Goal: Contribute content: Add original content to the website for others to see

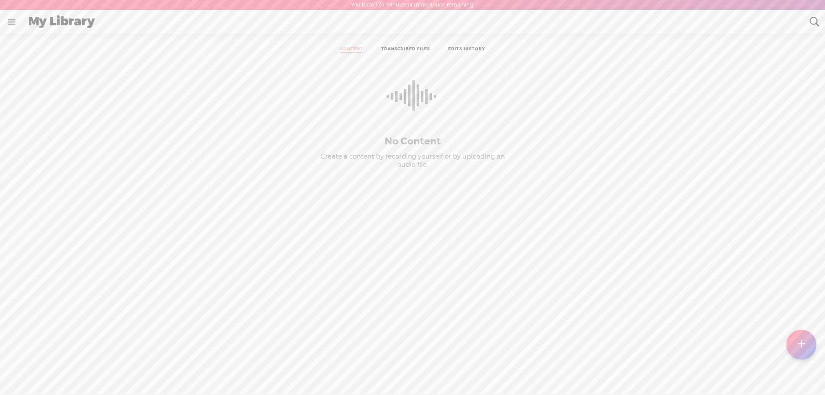
scroll to position [0, 0]
click at [8, 19] on link at bounding box center [11, 21] width 22 height 22
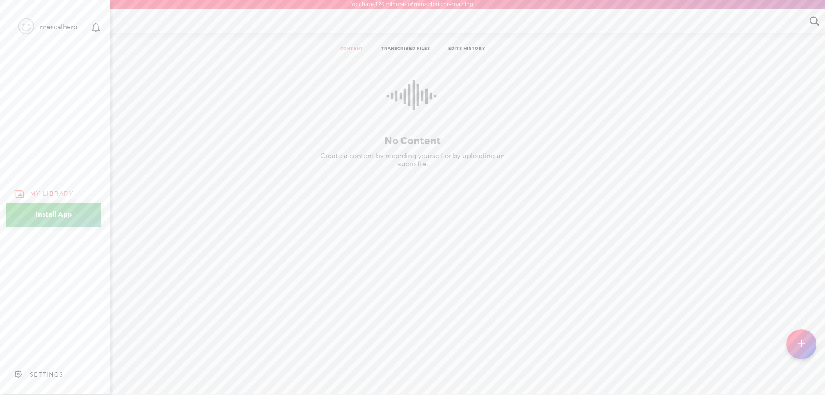
click at [44, 29] on div "mescalhero" at bounding box center [58, 27] width 37 height 9
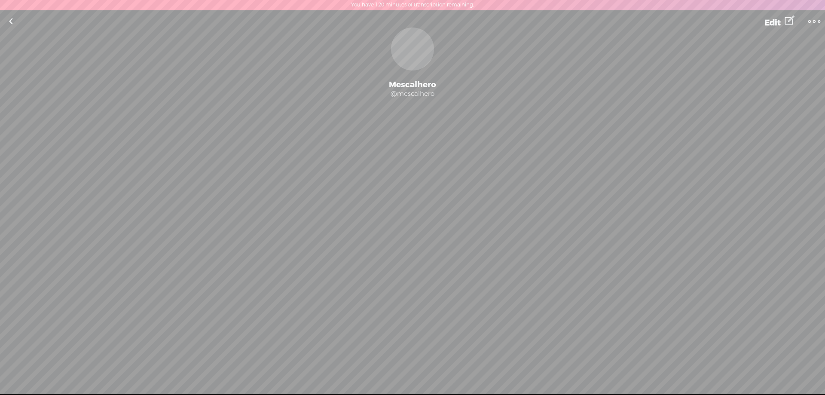
click at [813, 20] on t at bounding box center [815, 21] width 12 height 12
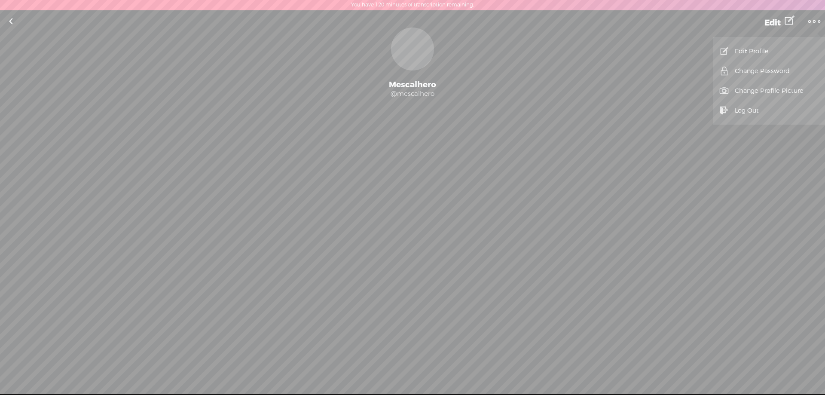
click at [421, 89] on div "Mescalhero" at bounding box center [412, 85] width 825 height 10
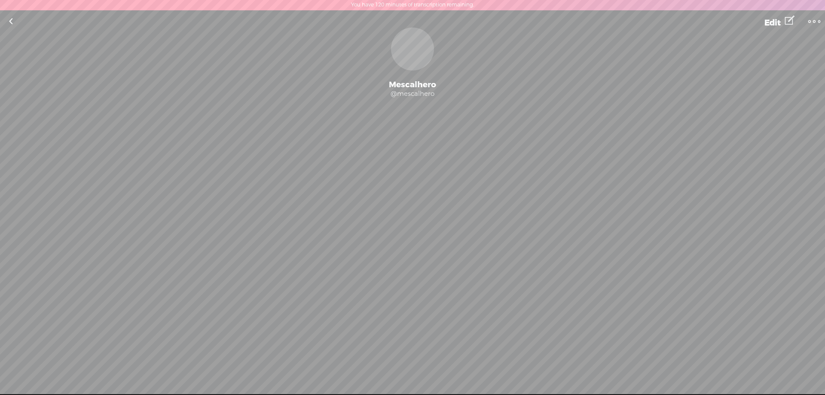
click at [11, 17] on link at bounding box center [10, 21] width 21 height 22
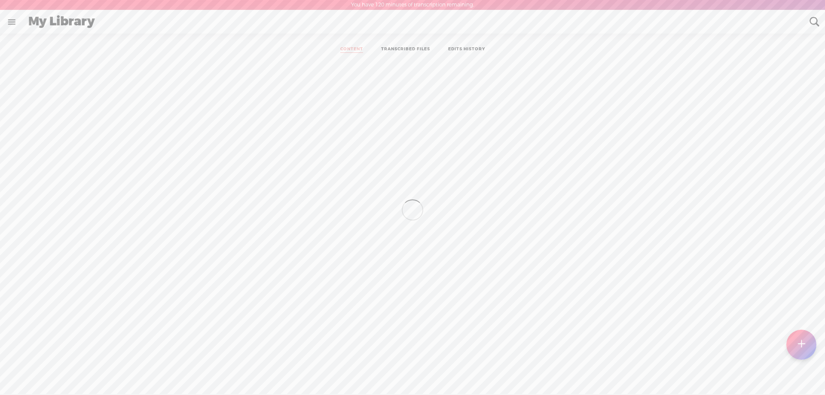
scroll to position [0, 0]
click at [12, 21] on link at bounding box center [11, 21] width 22 height 22
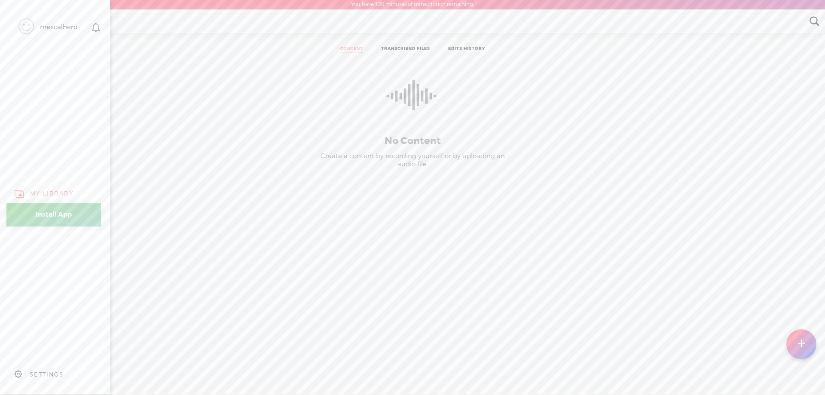
click at [39, 371] on div "SETTINGS" at bounding box center [47, 374] width 34 height 7
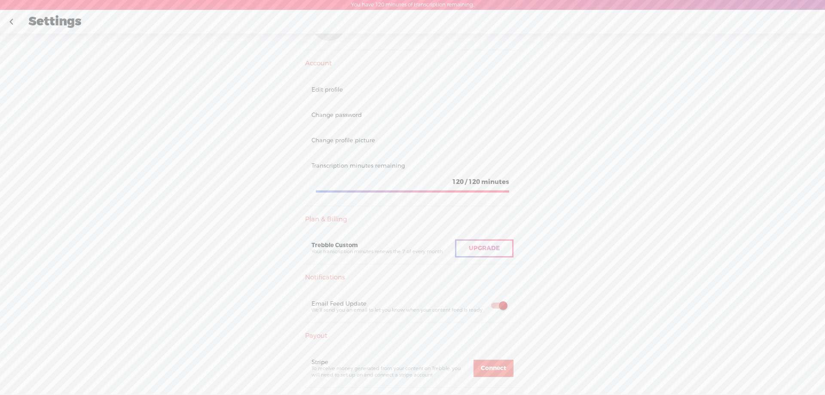
scroll to position [57, 0]
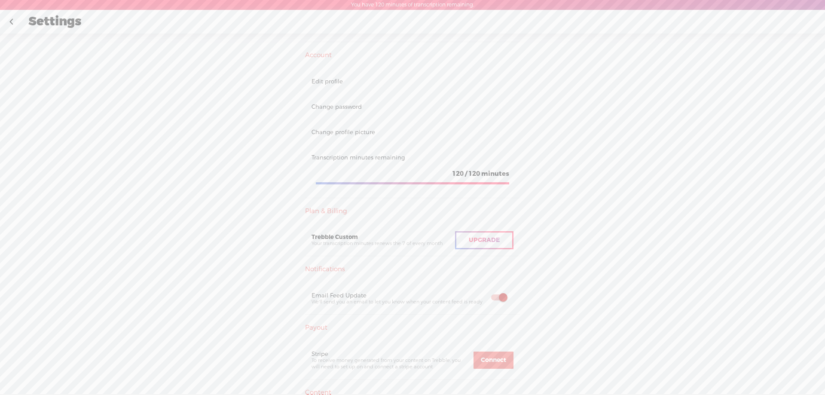
click at [474, 243] on span "Upgrade" at bounding box center [484, 240] width 31 height 8
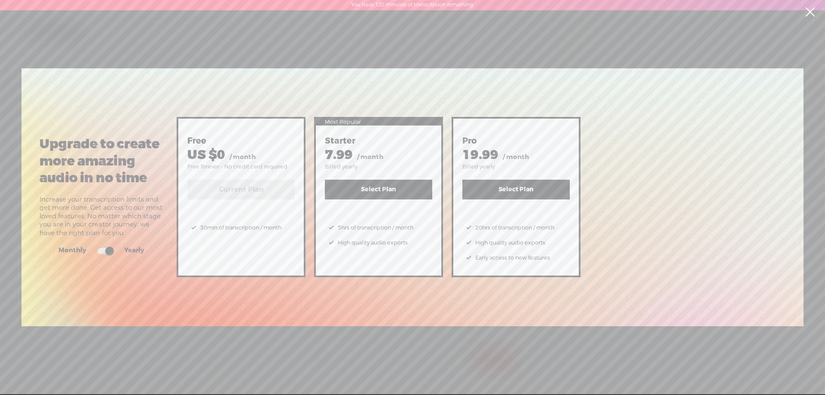
click at [807, 15] on link at bounding box center [809, 12] width 21 height 24
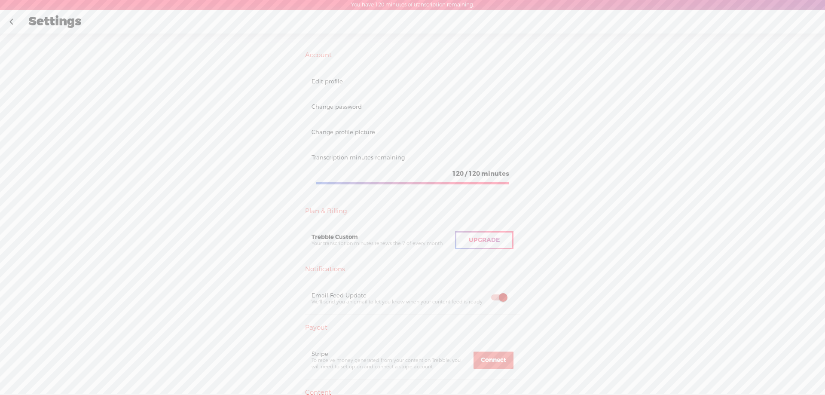
click at [470, 240] on span "Upgrade" at bounding box center [484, 240] width 31 height 8
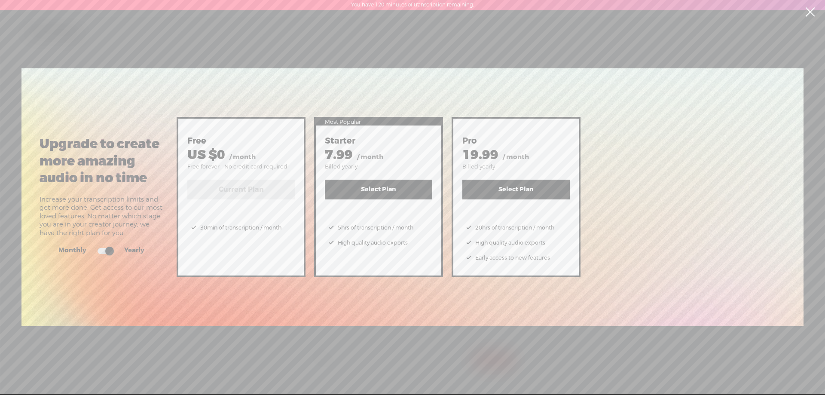
click at [807, 7] on link at bounding box center [809, 12] width 21 height 24
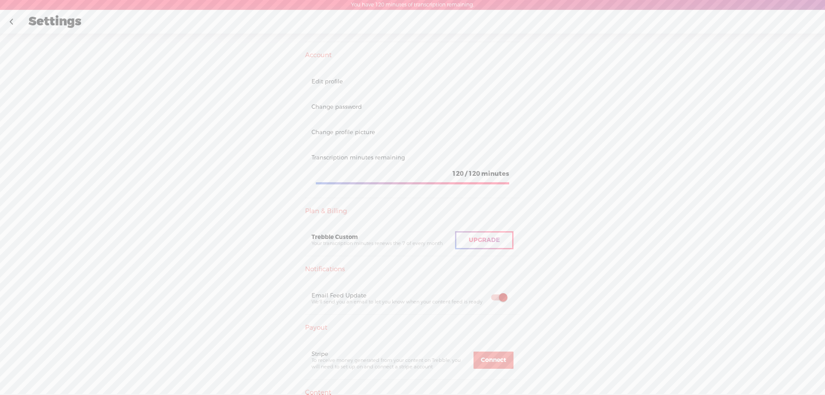
click at [14, 21] on link at bounding box center [10, 22] width 21 height 22
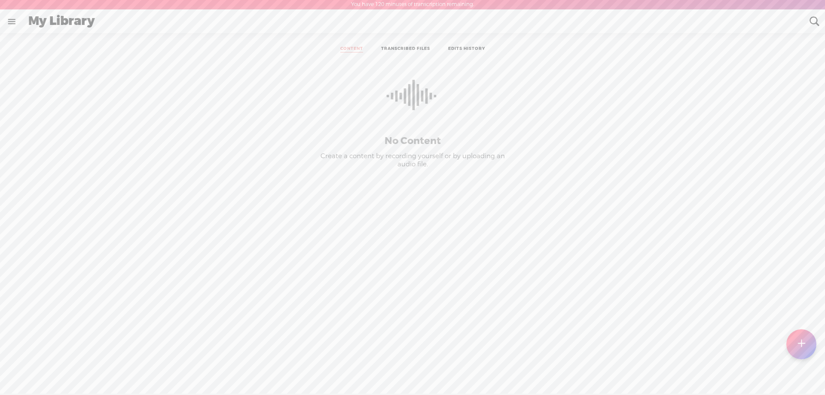
click at [8, 21] on link at bounding box center [11, 21] width 22 height 22
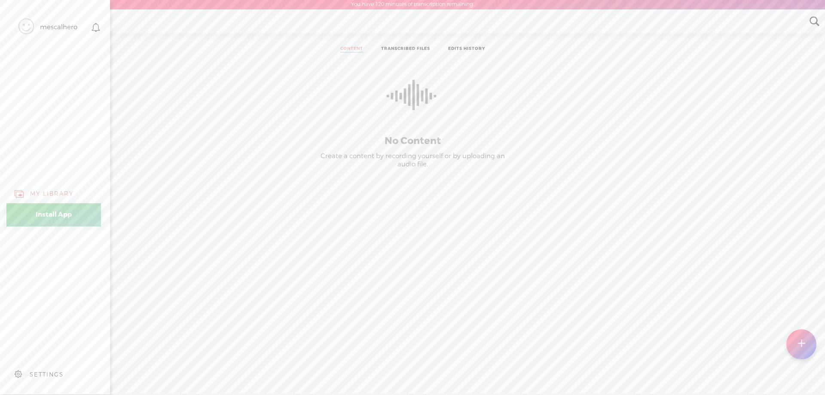
click at [46, 371] on div "SETTINGS" at bounding box center [47, 374] width 34 height 7
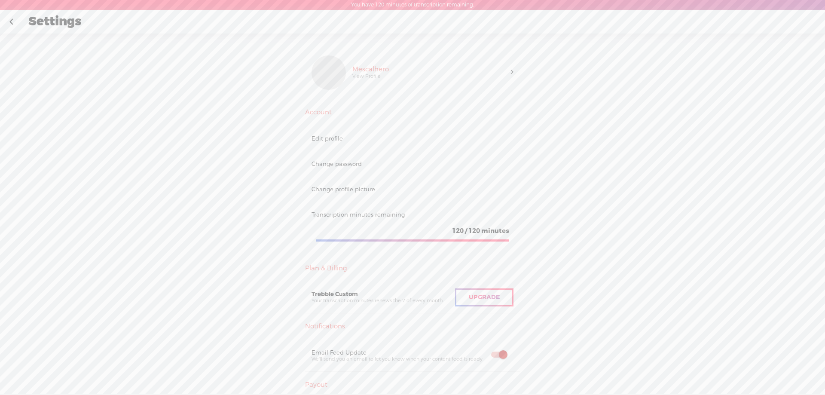
click at [12, 24] on link at bounding box center [10, 22] width 21 height 22
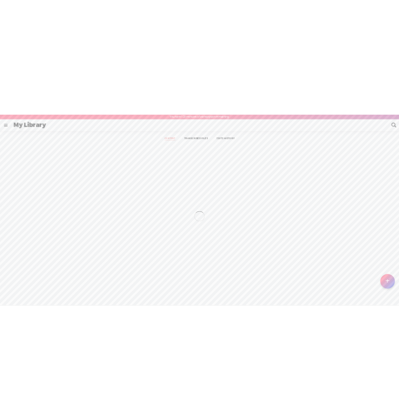
scroll to position [0, 0]
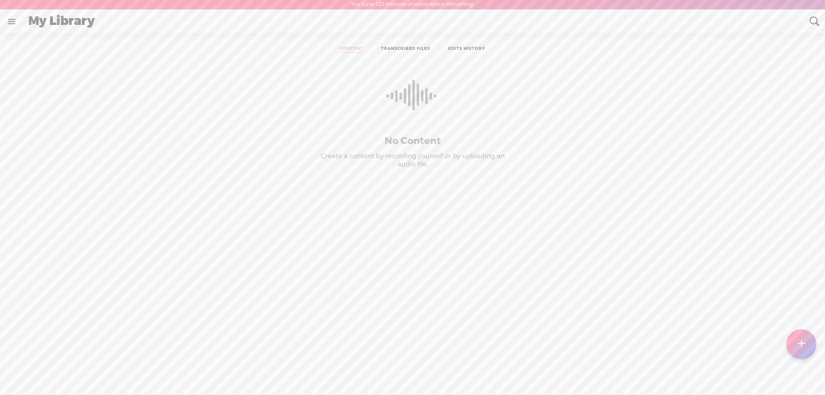
click at [14, 18] on link at bounding box center [11, 21] width 22 height 22
click at [267, 117] on body "You have 120 minutes of transcription remaining. Upgrade to increase your limit…" at bounding box center [412, 197] width 825 height 394
click at [349, 48] on link "CONTENT" at bounding box center [351, 49] width 23 height 6
click at [803, 344] on t at bounding box center [801, 344] width 7 height 19
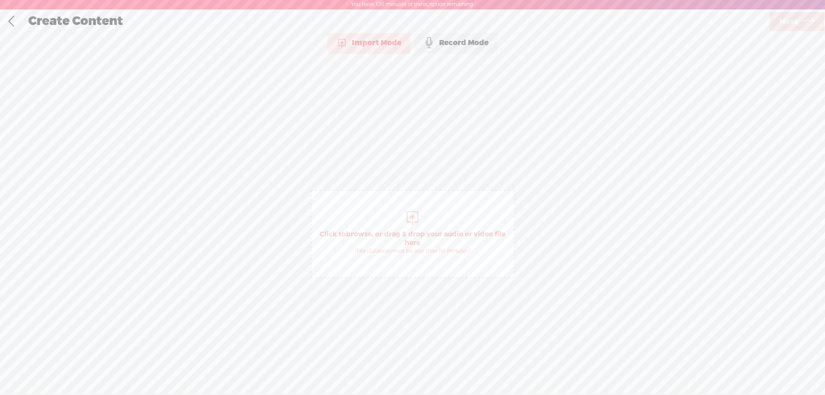
click at [415, 236] on span "Click to browse , or drag & drop your audio or video file here (File duration m…" at bounding box center [413, 242] width 202 height 33
click at [89, 20] on div "Create Content" at bounding box center [395, 21] width 746 height 22
click at [11, 20] on link at bounding box center [10, 21] width 21 height 22
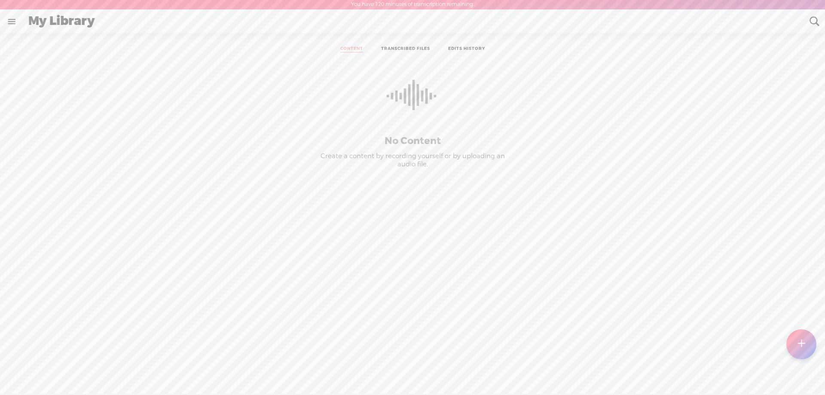
click at [406, 46] on link "TRANSCRIBED FILES" at bounding box center [405, 49] width 49 height 6
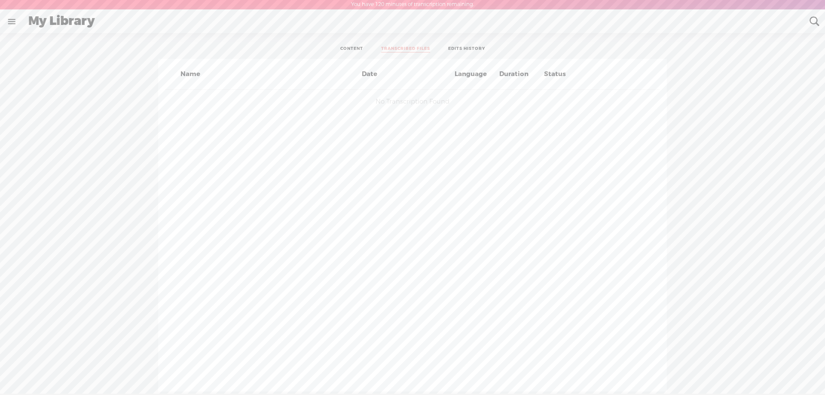
click at [356, 47] on link "CONTENT" at bounding box center [351, 49] width 23 height 6
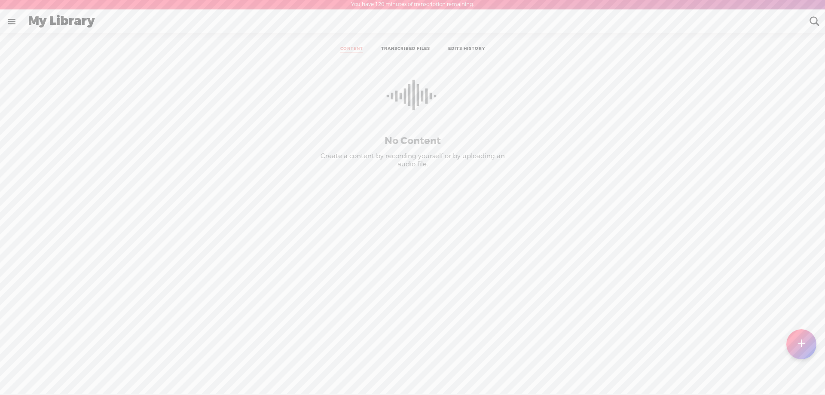
click at [10, 22] on link at bounding box center [11, 21] width 22 height 22
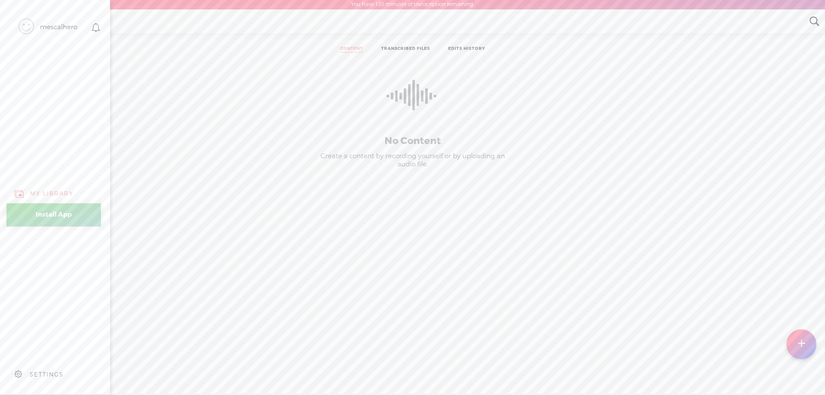
click at [42, 191] on div "MY LIBRARY" at bounding box center [51, 193] width 43 height 7
click at [60, 211] on link "Install App" at bounding box center [53, 214] width 95 height 23
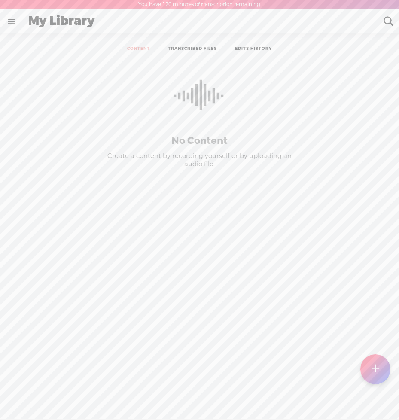
click at [10, 21] on link at bounding box center [11, 21] width 22 height 22
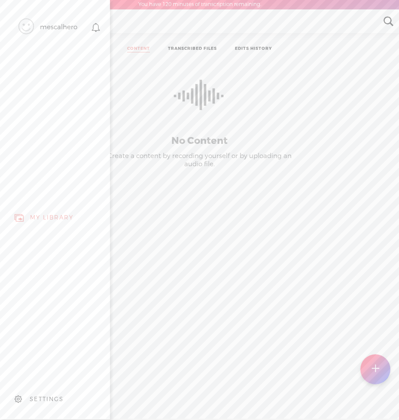
click at [40, 395] on div "SETTINGS" at bounding box center [47, 399] width 34 height 7
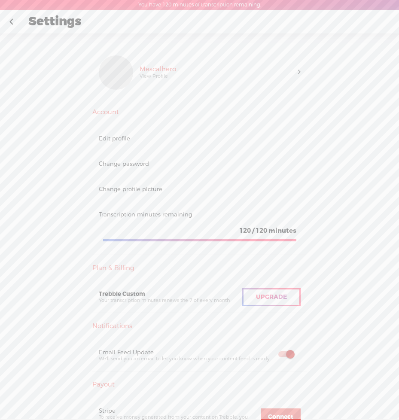
click at [9, 21] on link at bounding box center [10, 22] width 21 height 22
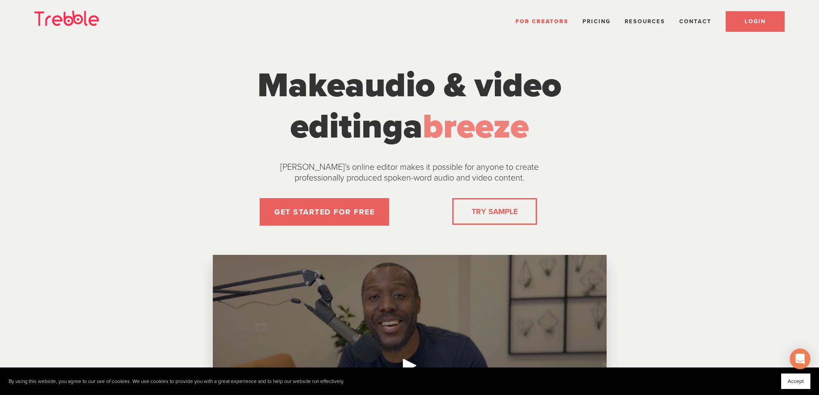
click at [736, 23] on link "LOGIN" at bounding box center [755, 21] width 59 height 21
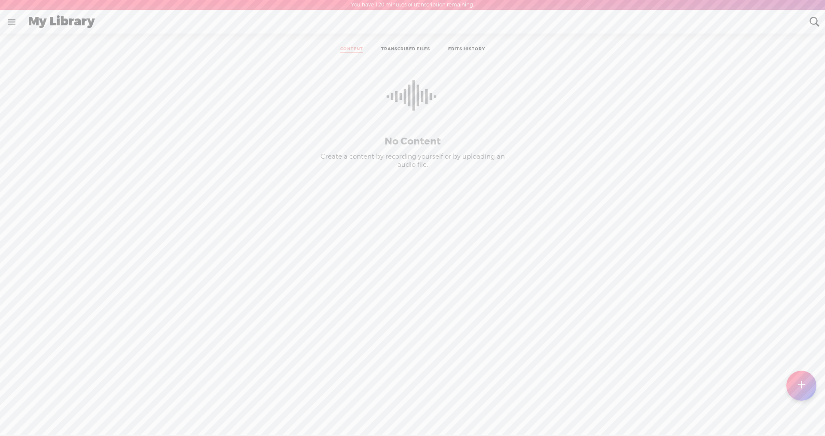
click at [399, 379] on div at bounding box center [801, 385] width 31 height 31
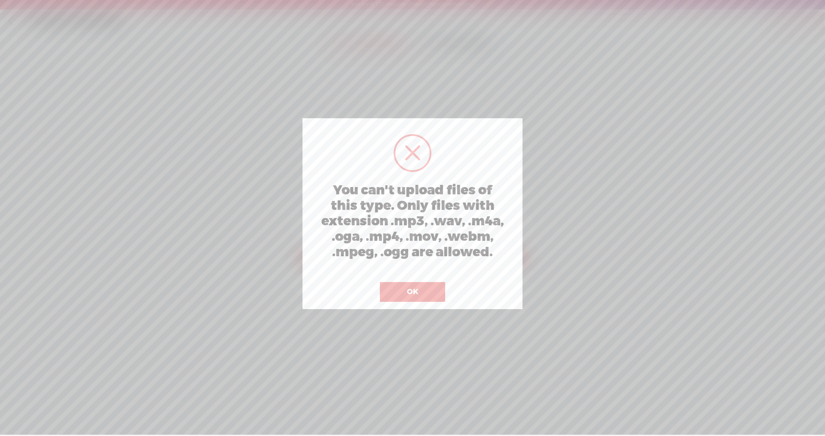
click at [399, 150] on span at bounding box center [413, 153] width 16 height 16
click at [399, 160] on div at bounding box center [413, 153] width 38 height 38
click at [399, 150] on span at bounding box center [413, 153] width 16 height 16
click at [399, 290] on button "OK" at bounding box center [412, 292] width 65 height 20
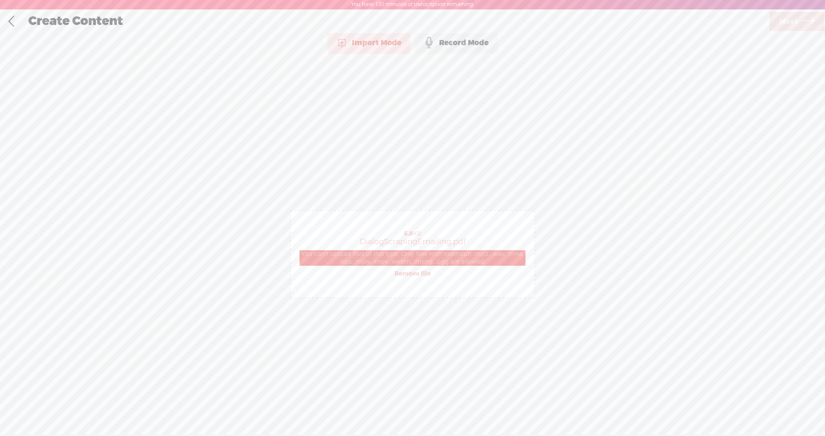
click at [399, 48] on div "Record Mode" at bounding box center [456, 42] width 83 height 21
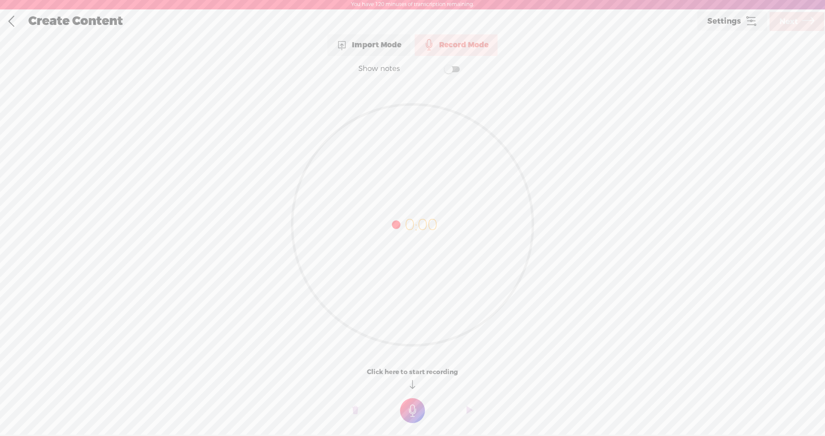
click at [387, 47] on div "Import Mode" at bounding box center [369, 44] width 83 height 21
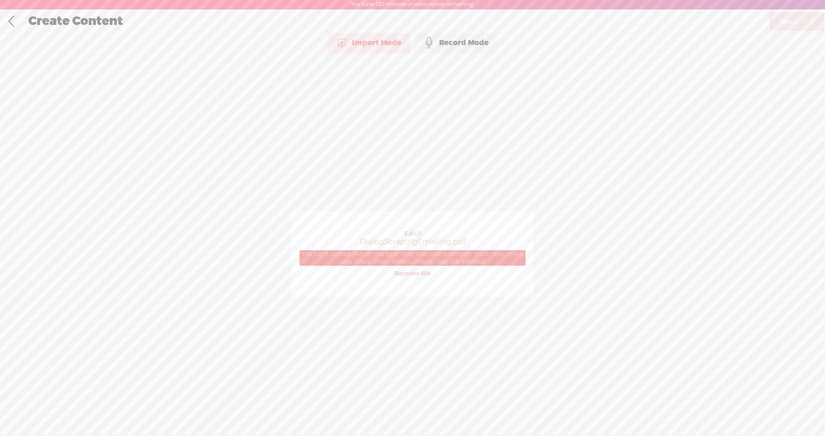
click at [399, 45] on div "Record Mode" at bounding box center [456, 42] width 83 height 21
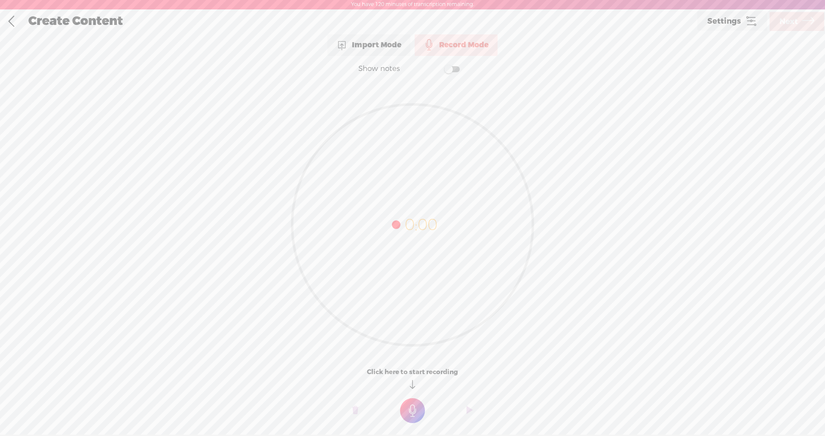
click at [384, 44] on div "Import Mode" at bounding box center [369, 44] width 83 height 21
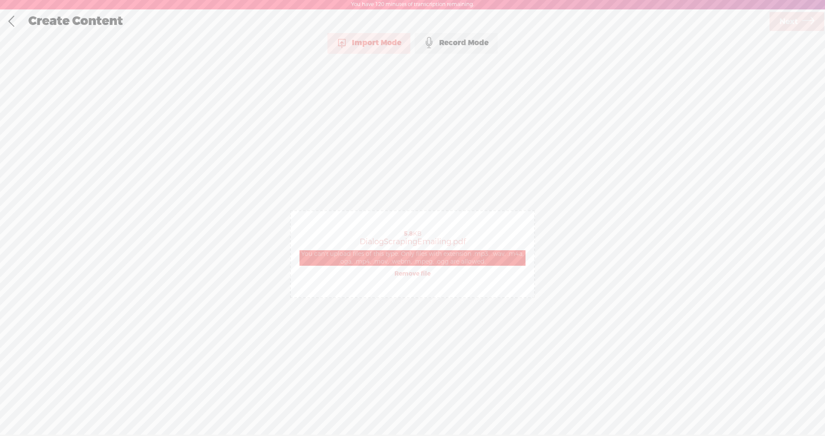
click at [46, 23] on div "Create Content" at bounding box center [395, 21] width 746 height 22
click at [14, 20] on link at bounding box center [10, 21] width 21 height 22
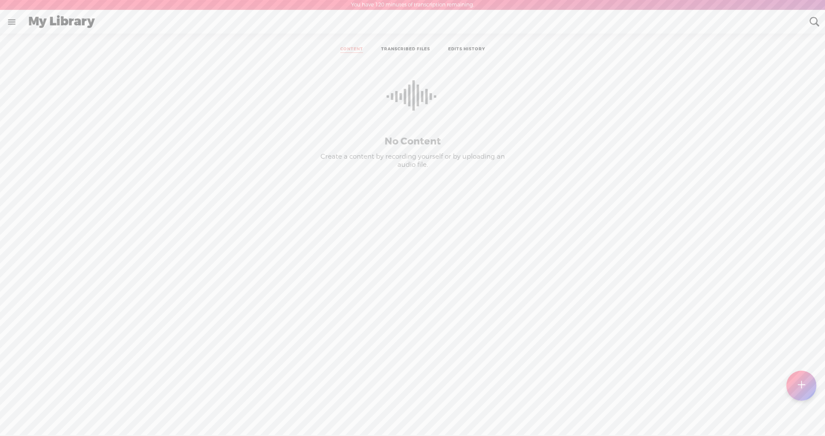
click at [14, 20] on link at bounding box center [11, 22] width 22 height 22
click at [46, 223] on div "MY LIBRARY" at bounding box center [51, 225] width 43 height 7
